Goal: Information Seeking & Learning: Learn about a topic

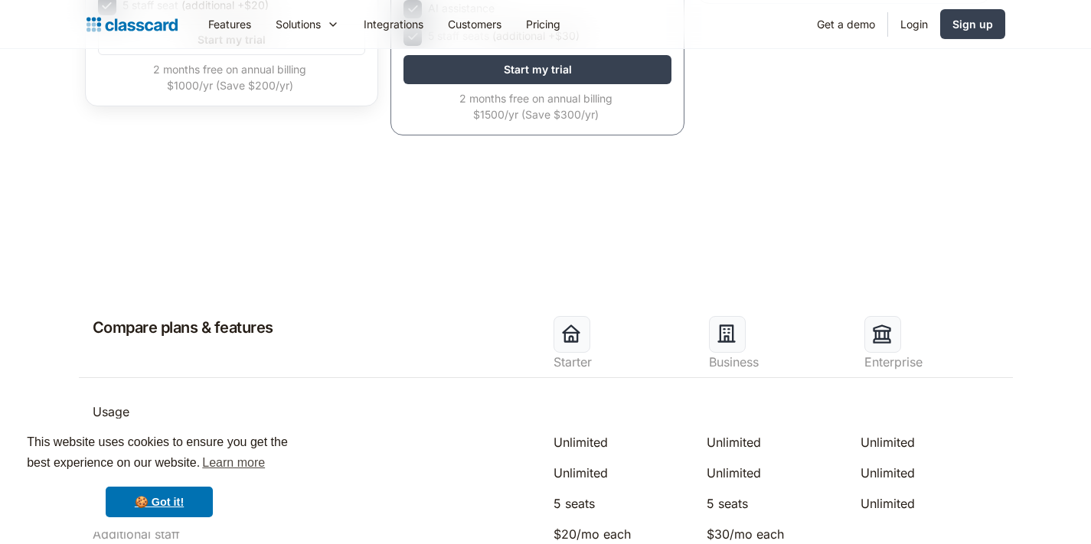
scroll to position [293, 0]
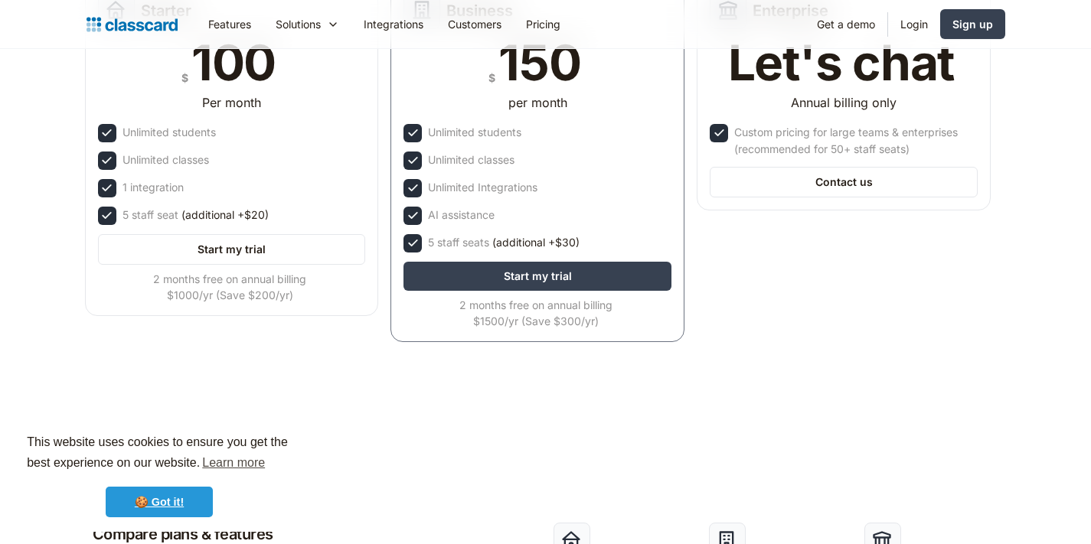
click at [162, 508] on link "🍪 Got it!" at bounding box center [159, 502] width 107 height 31
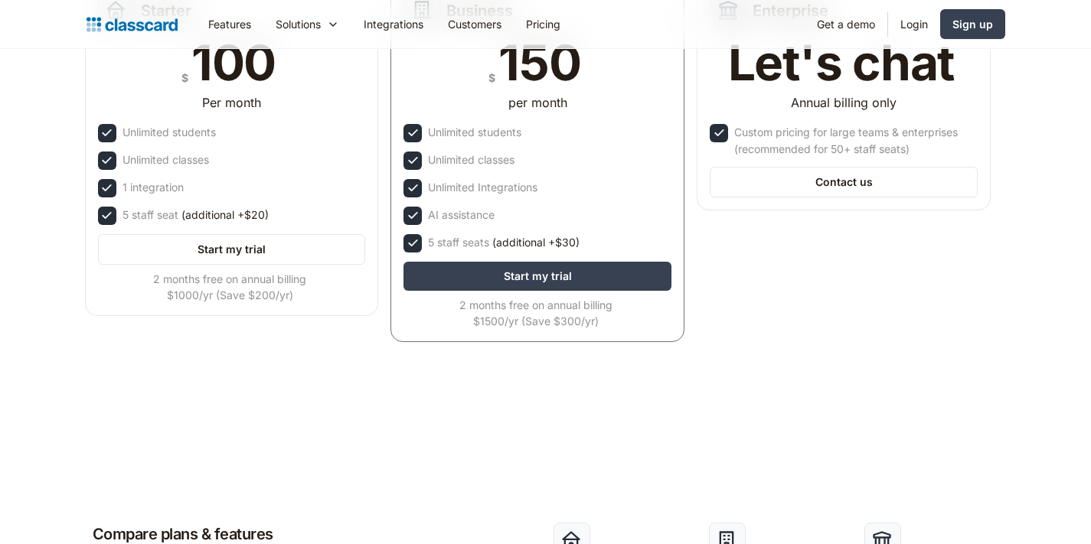
click at [162, 502] on link "🍪 Got it!" at bounding box center [159, 502] width 107 height 31
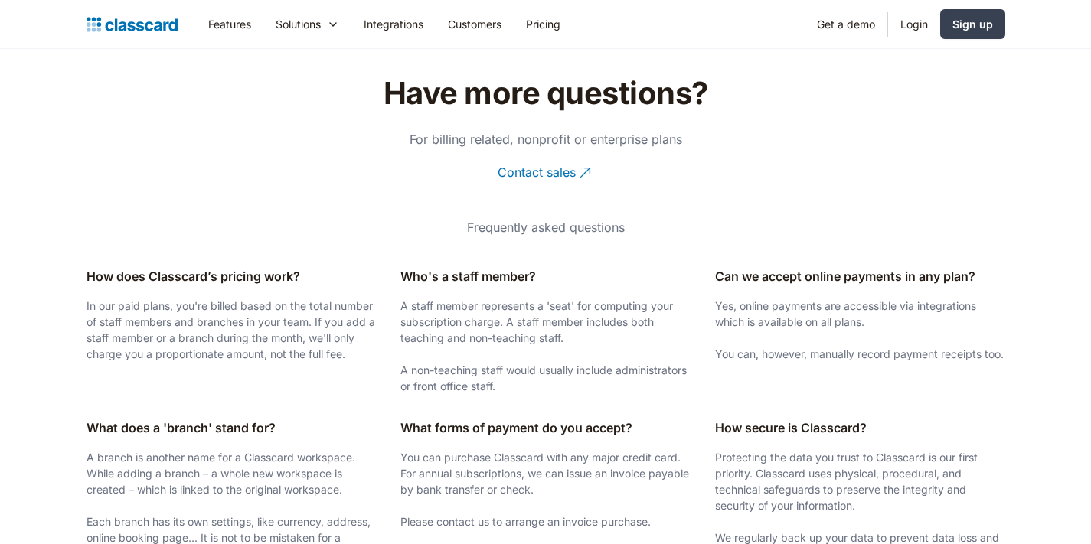
scroll to position [0, 0]
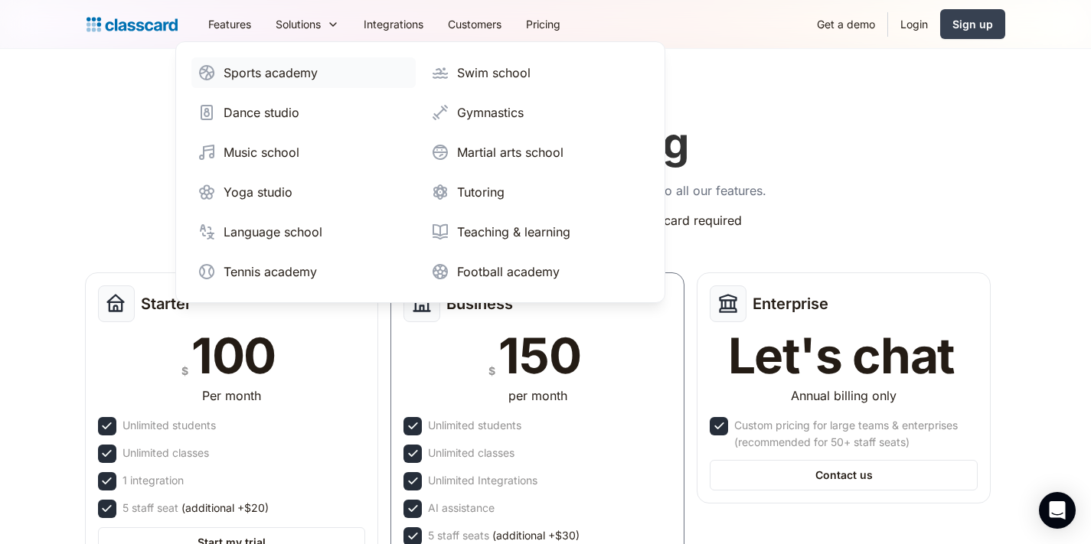
click at [277, 77] on div "Sports academy" at bounding box center [271, 73] width 94 height 18
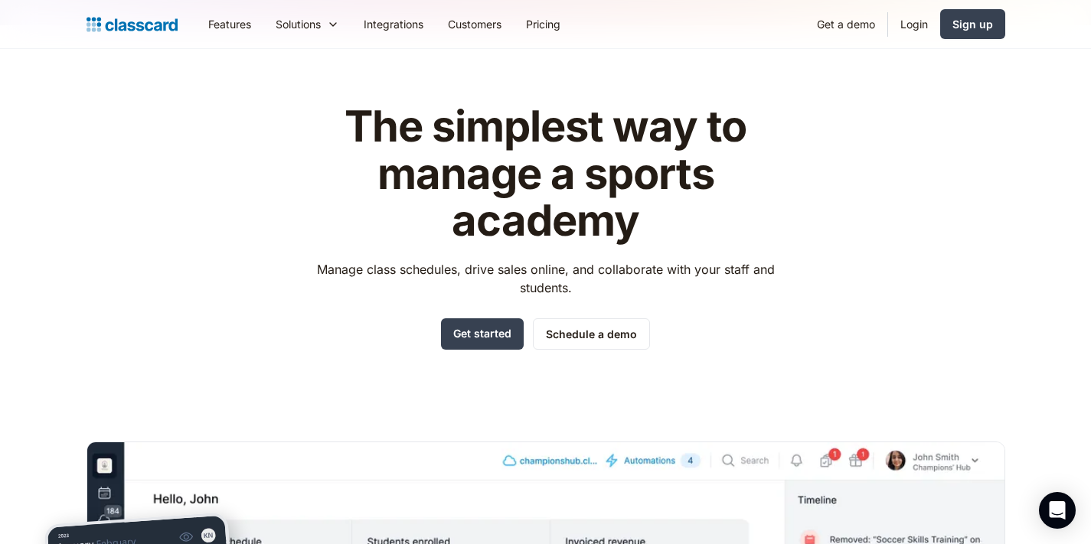
drag, startPoint x: 0, startPoint y: 0, endPoint x: 472, endPoint y: 201, distance: 512.6
click at [428, 198] on h1 "The simplest way to manage a sports academy" at bounding box center [545, 174] width 486 height 142
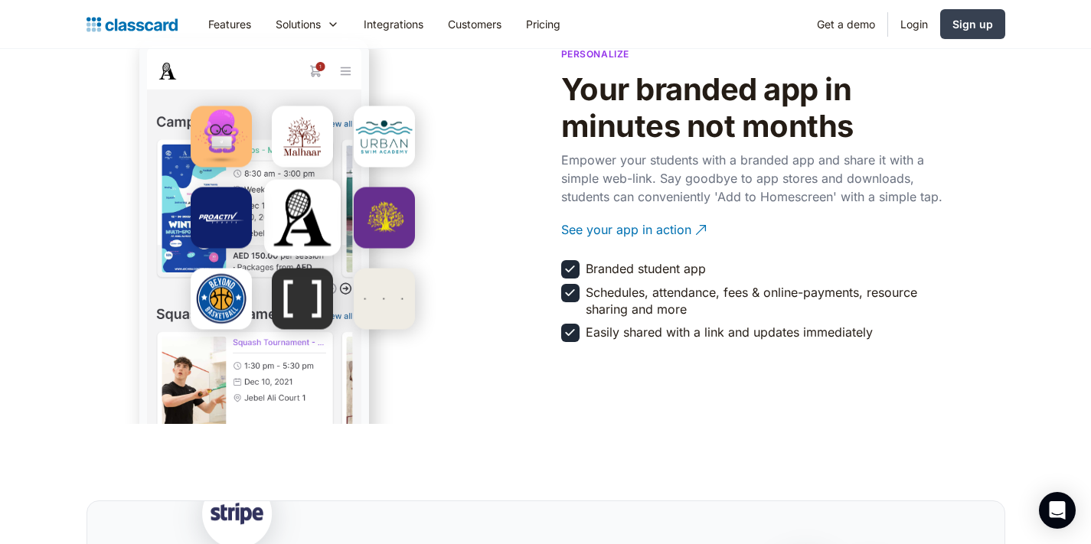
scroll to position [2764, 0]
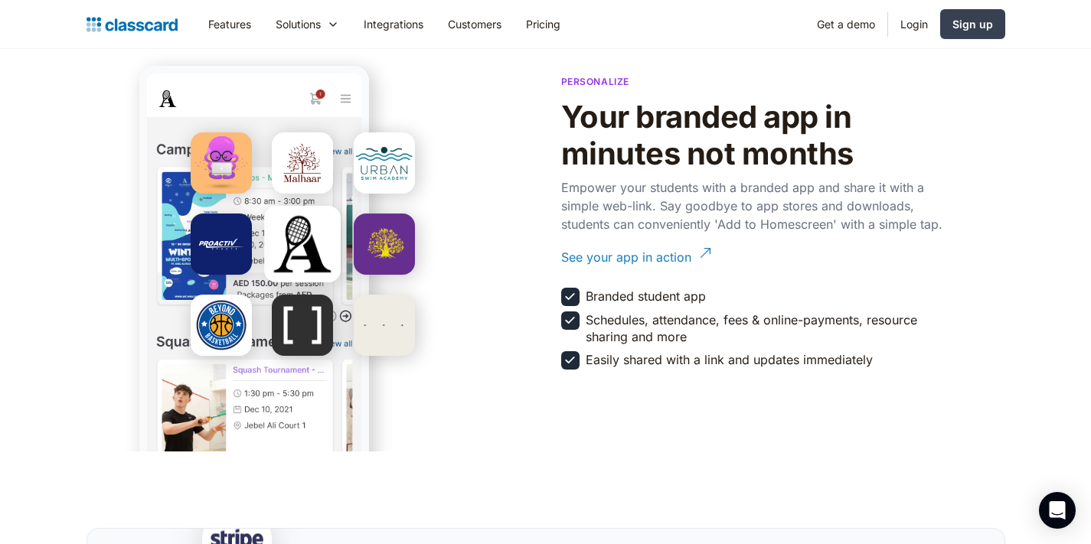
click at [623, 266] on div "See your app in action" at bounding box center [626, 252] width 130 height 30
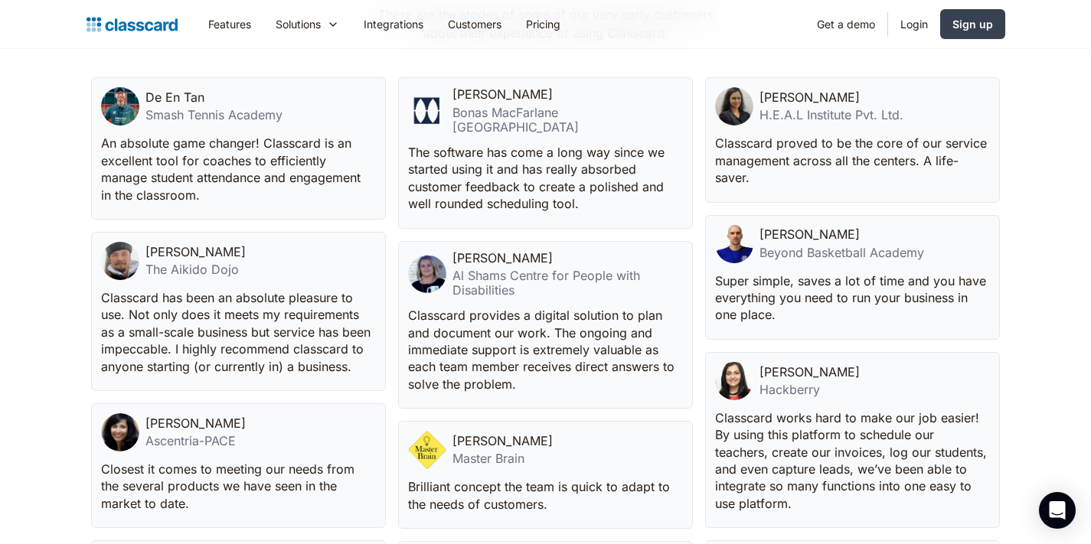
scroll to position [1744, 0]
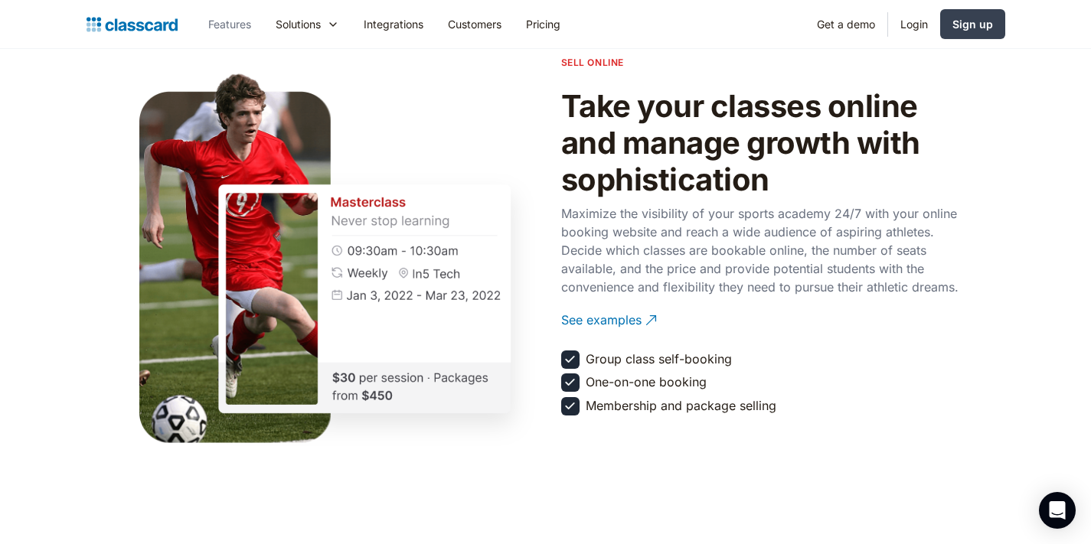
click at [217, 24] on link "Features" at bounding box center [229, 24] width 67 height 34
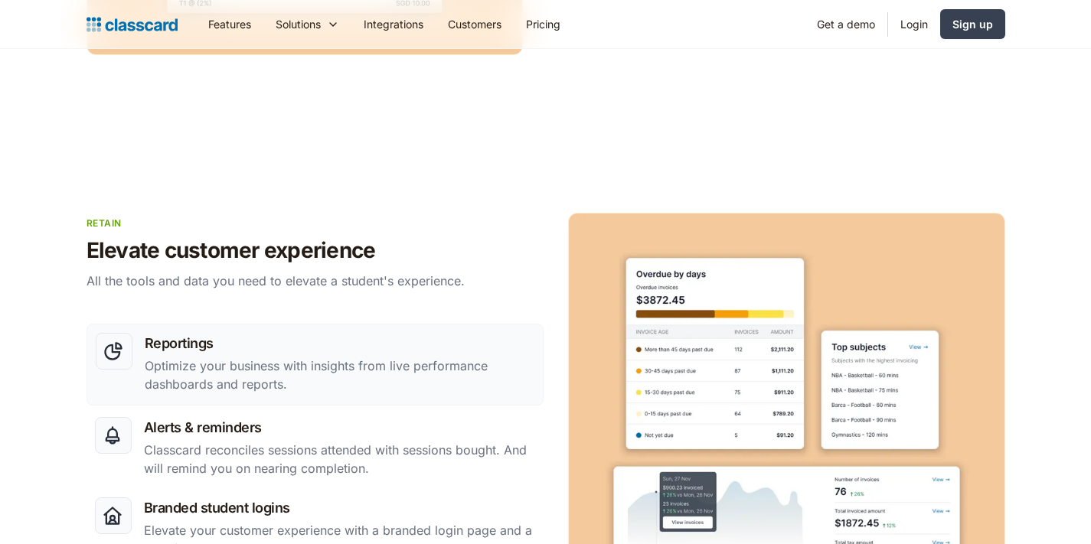
scroll to position [2480, 0]
